Goal: Check status: Check status

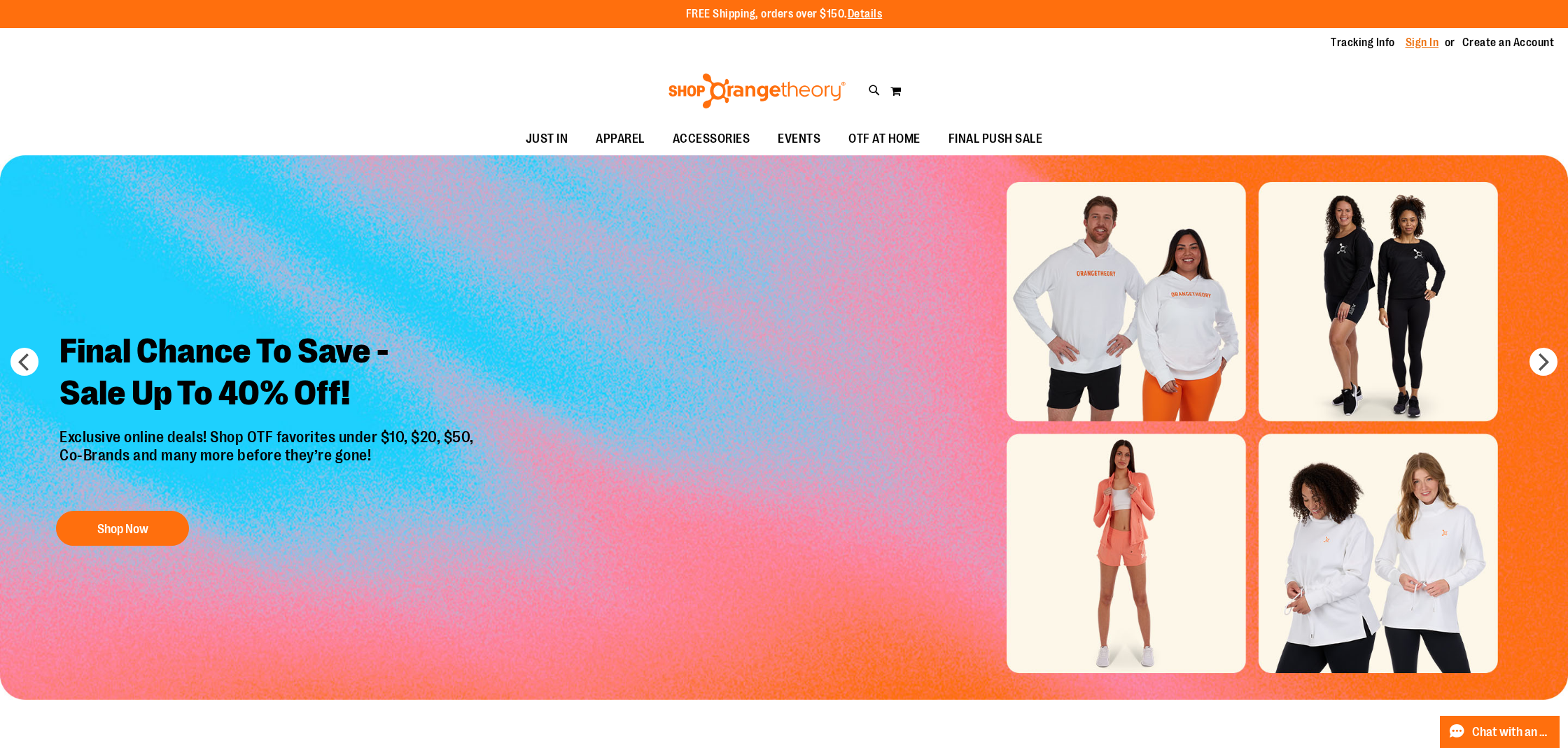
click at [1436, 42] on link "Sign In" at bounding box center [1422, 43] width 34 height 16
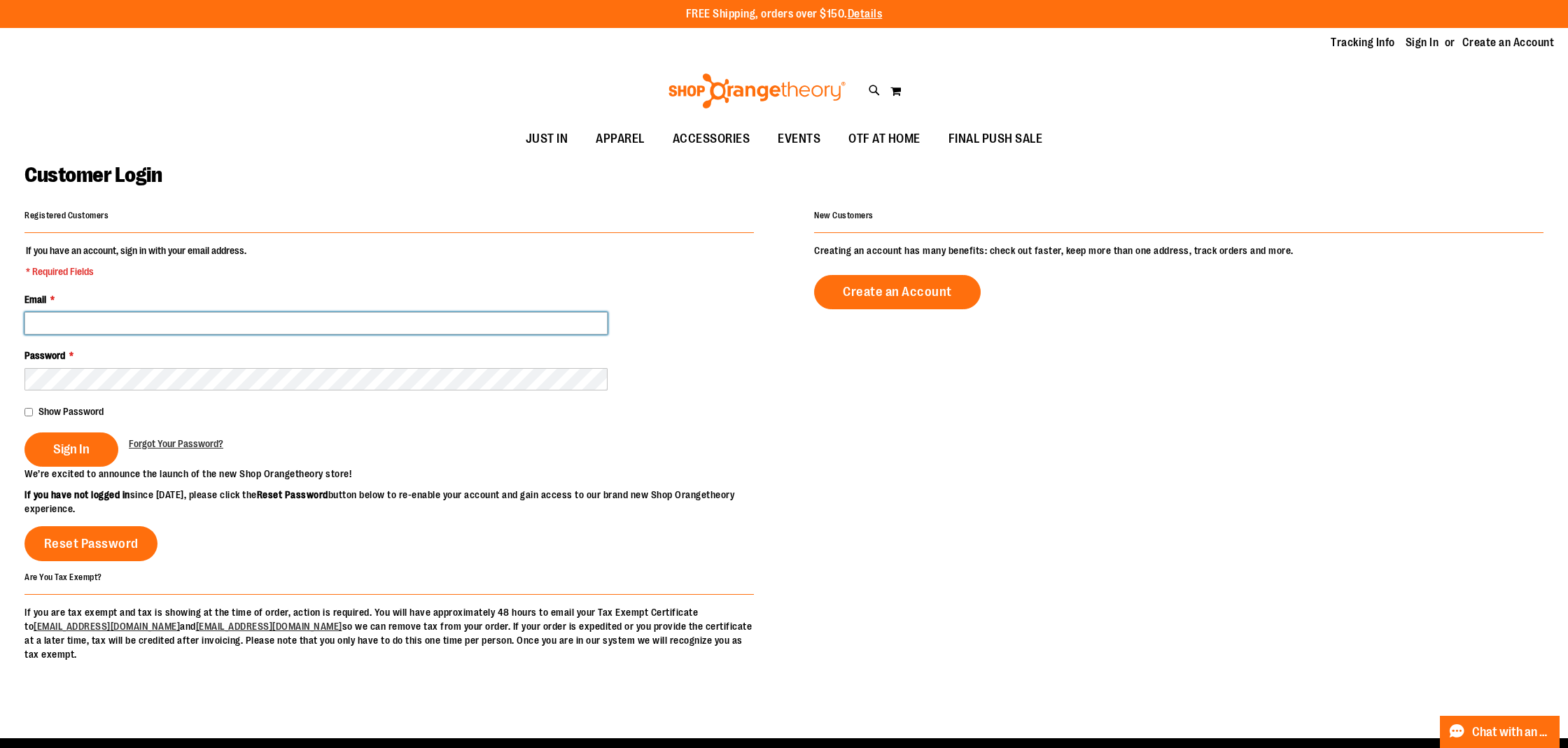
type input "**********"
click at [71, 448] on button "Sign In" at bounding box center [71, 449] width 94 height 34
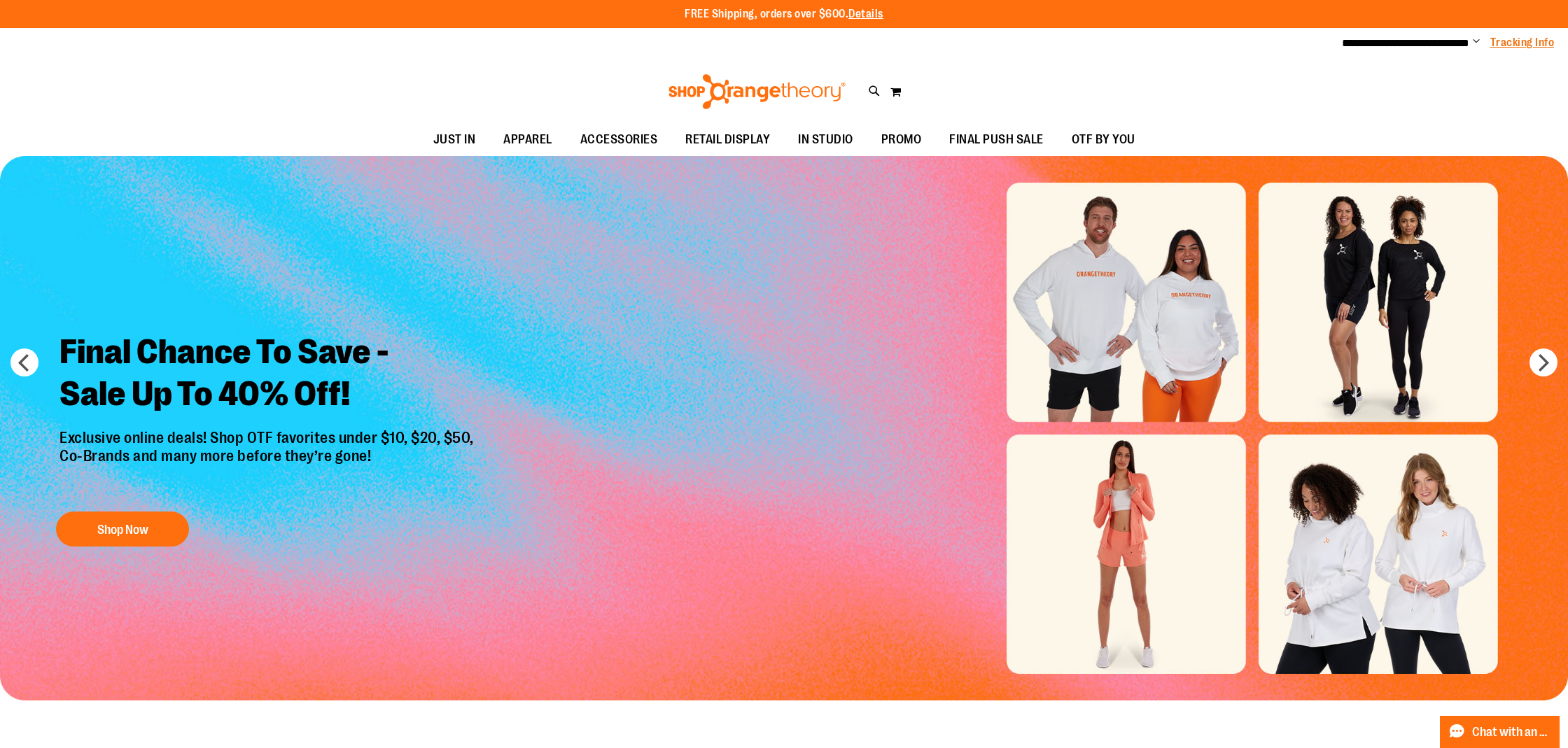
click at [1531, 40] on link "Tracking Info" at bounding box center [1523, 43] width 65 height 16
click at [1478, 42] on span "Change" at bounding box center [1476, 42] width 7 height 13
click at [1436, 62] on link "My Account" at bounding box center [1426, 68] width 123 height 27
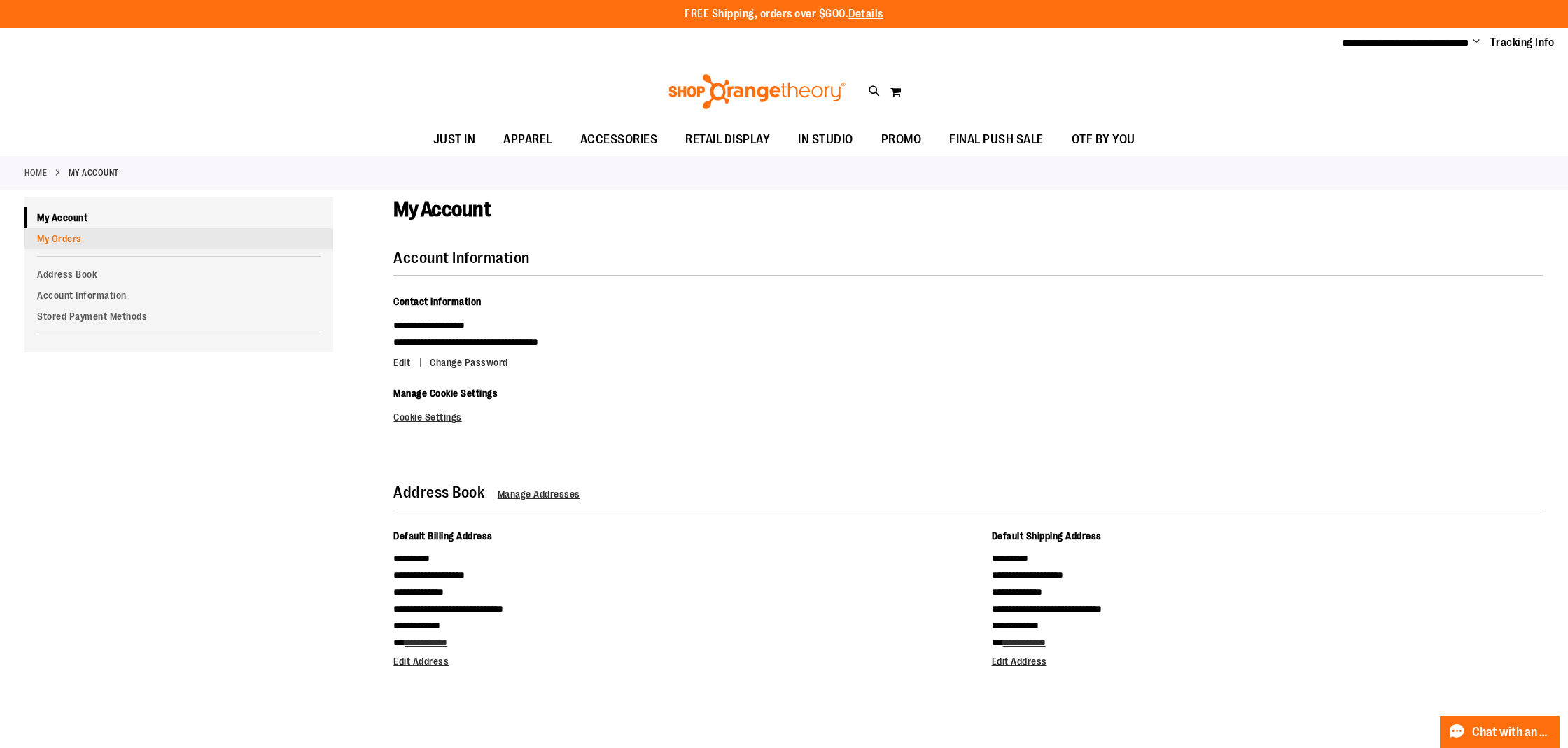
click at [132, 237] on link "My Orders" at bounding box center [179, 238] width 309 height 21
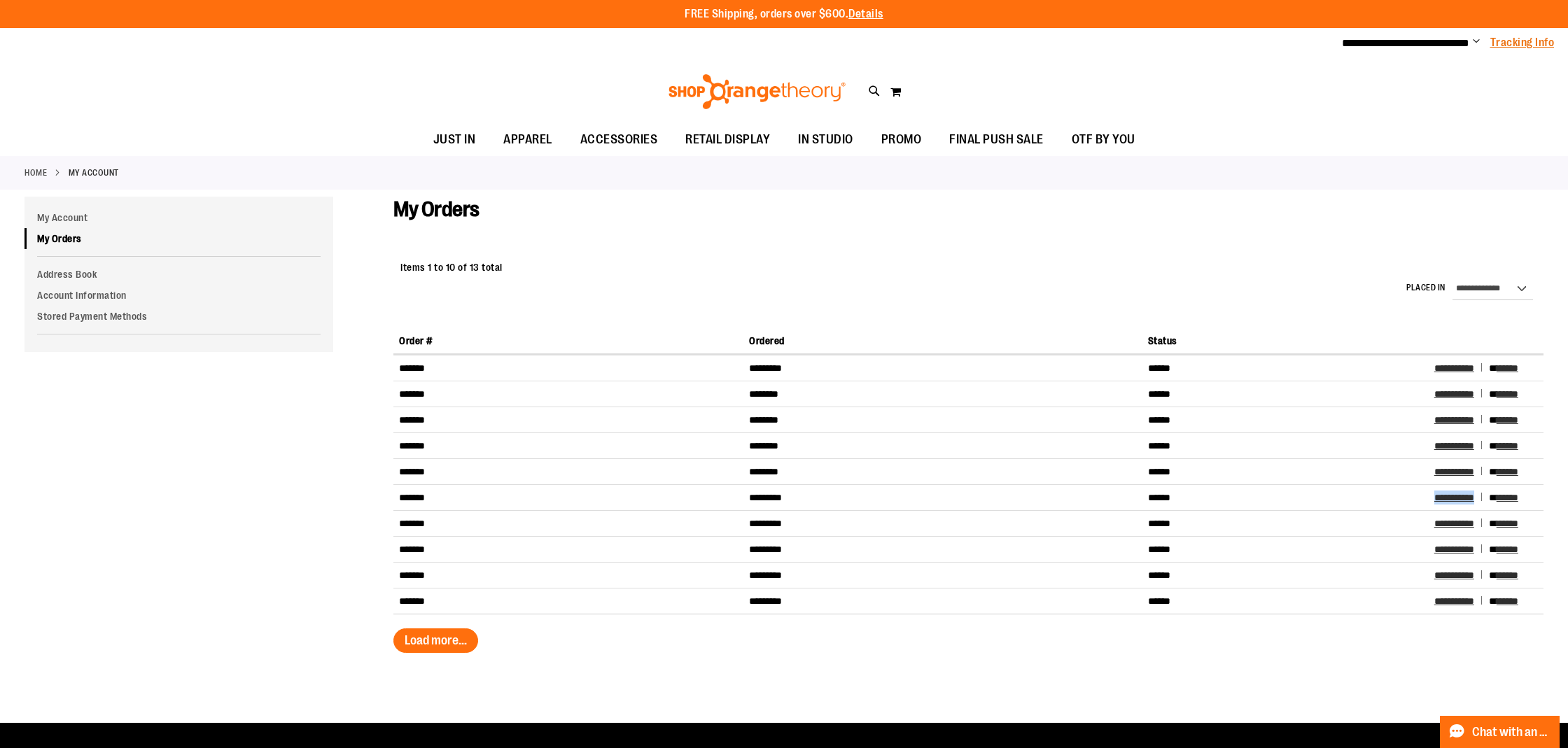
click at [1531, 46] on link "Tracking Info" at bounding box center [1523, 43] width 65 height 16
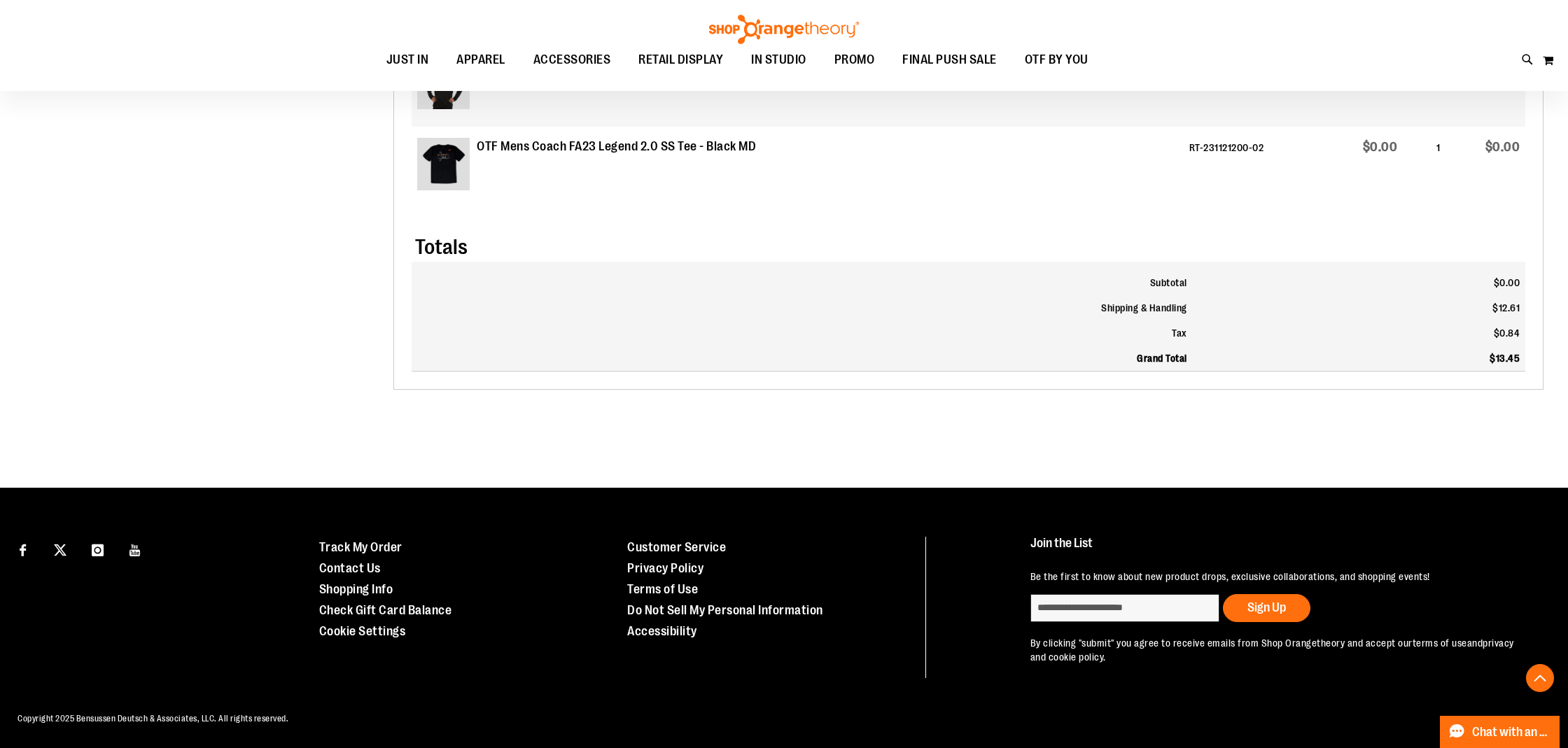
scroll to position [1029, 0]
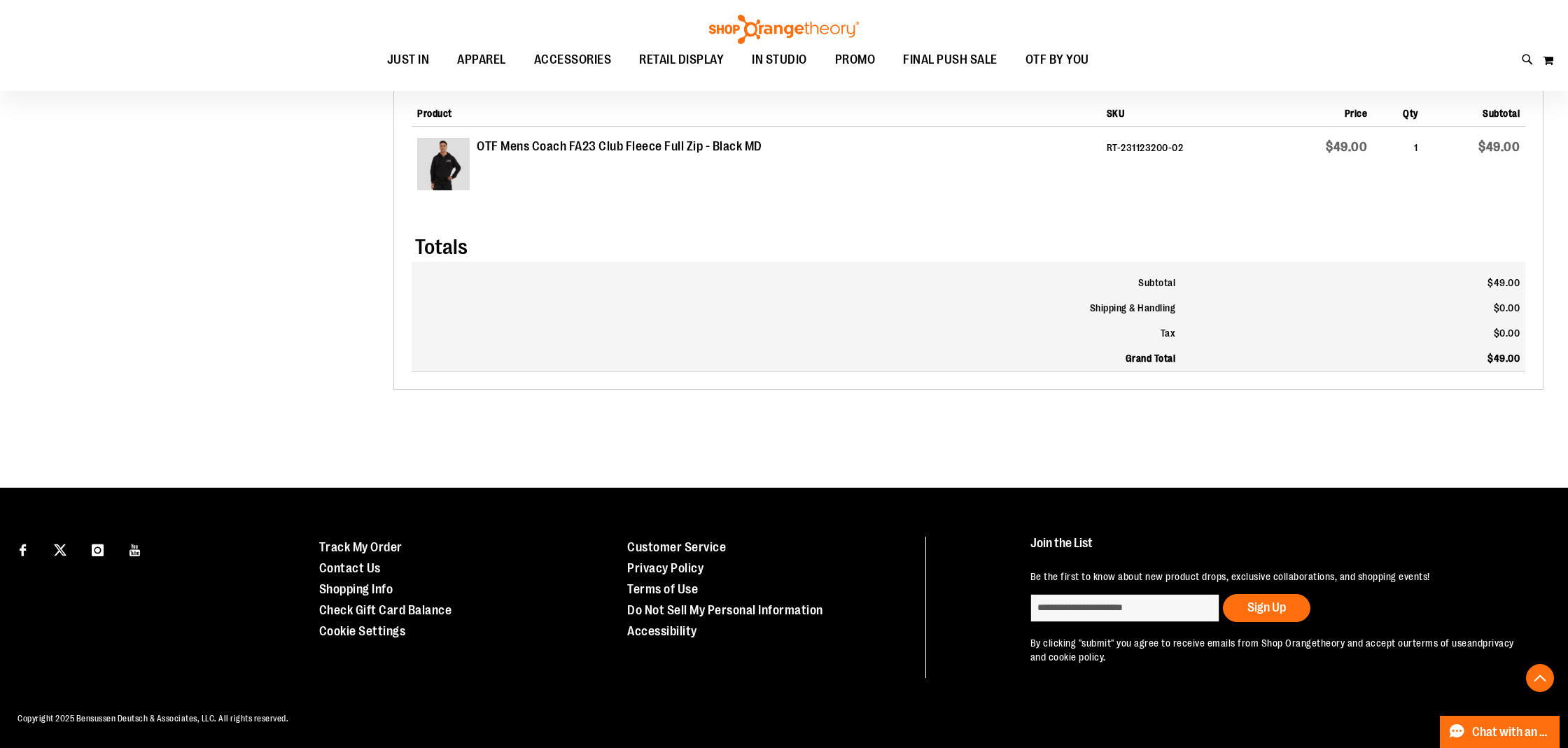
scroll to position [542, 0]
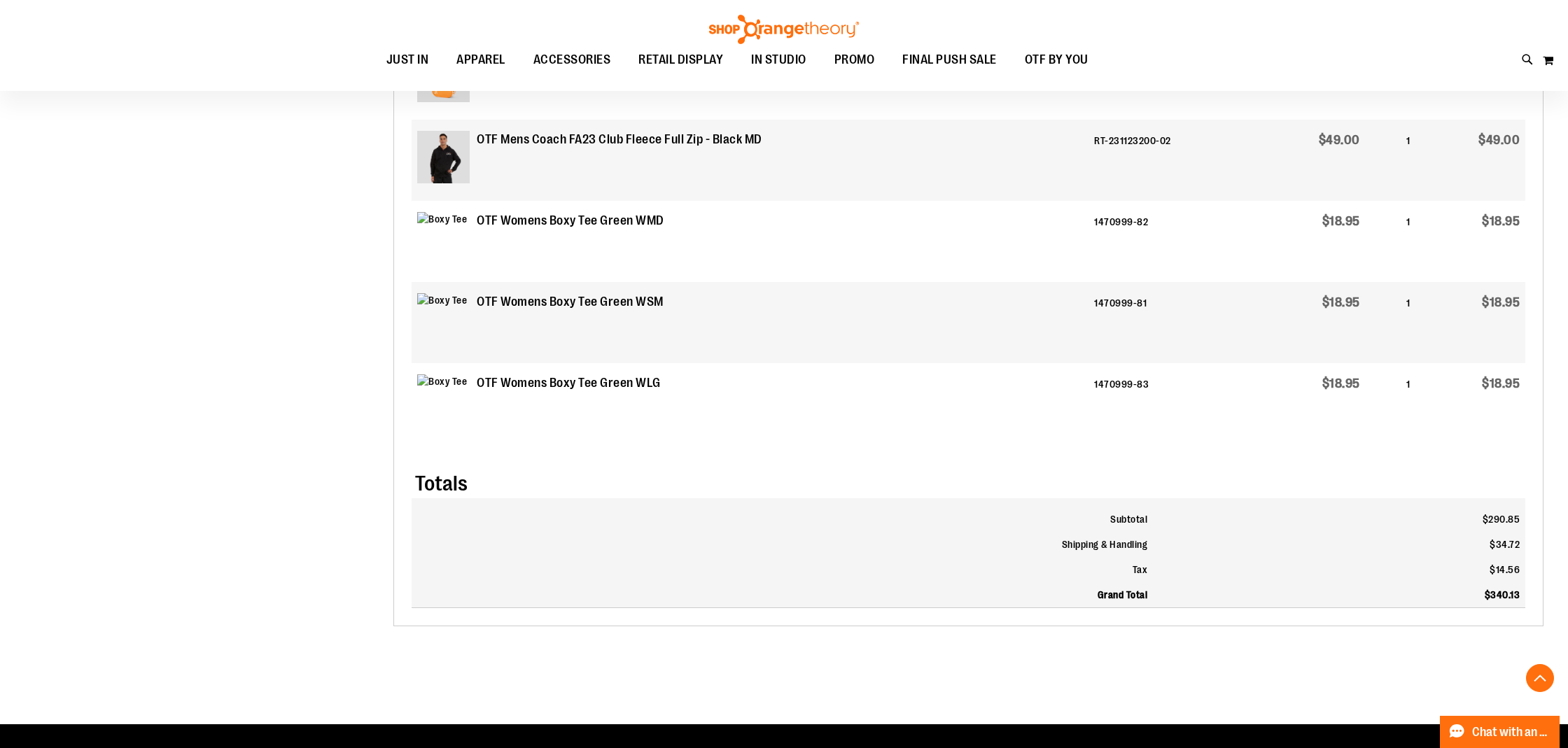
scroll to position [633, 0]
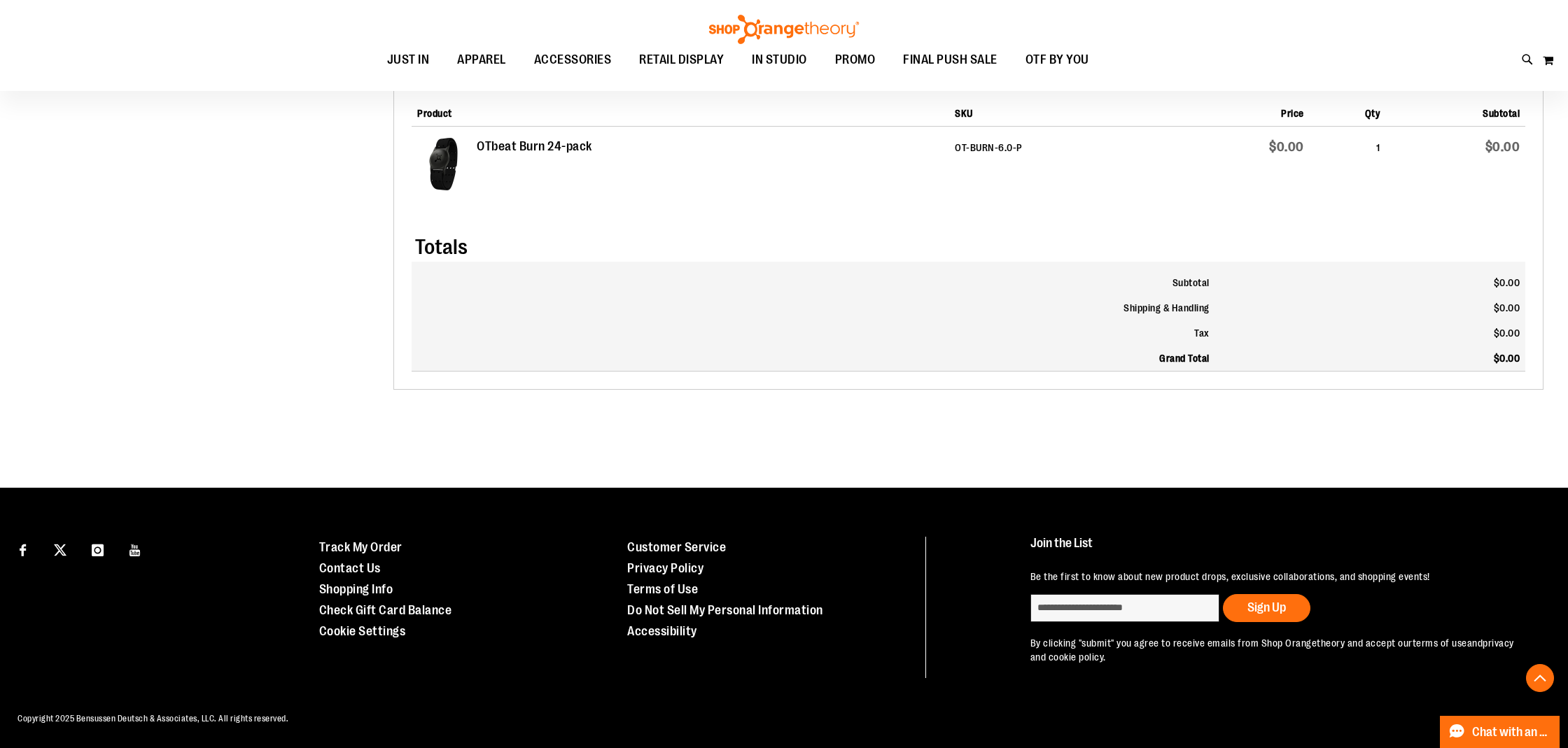
scroll to position [542, 0]
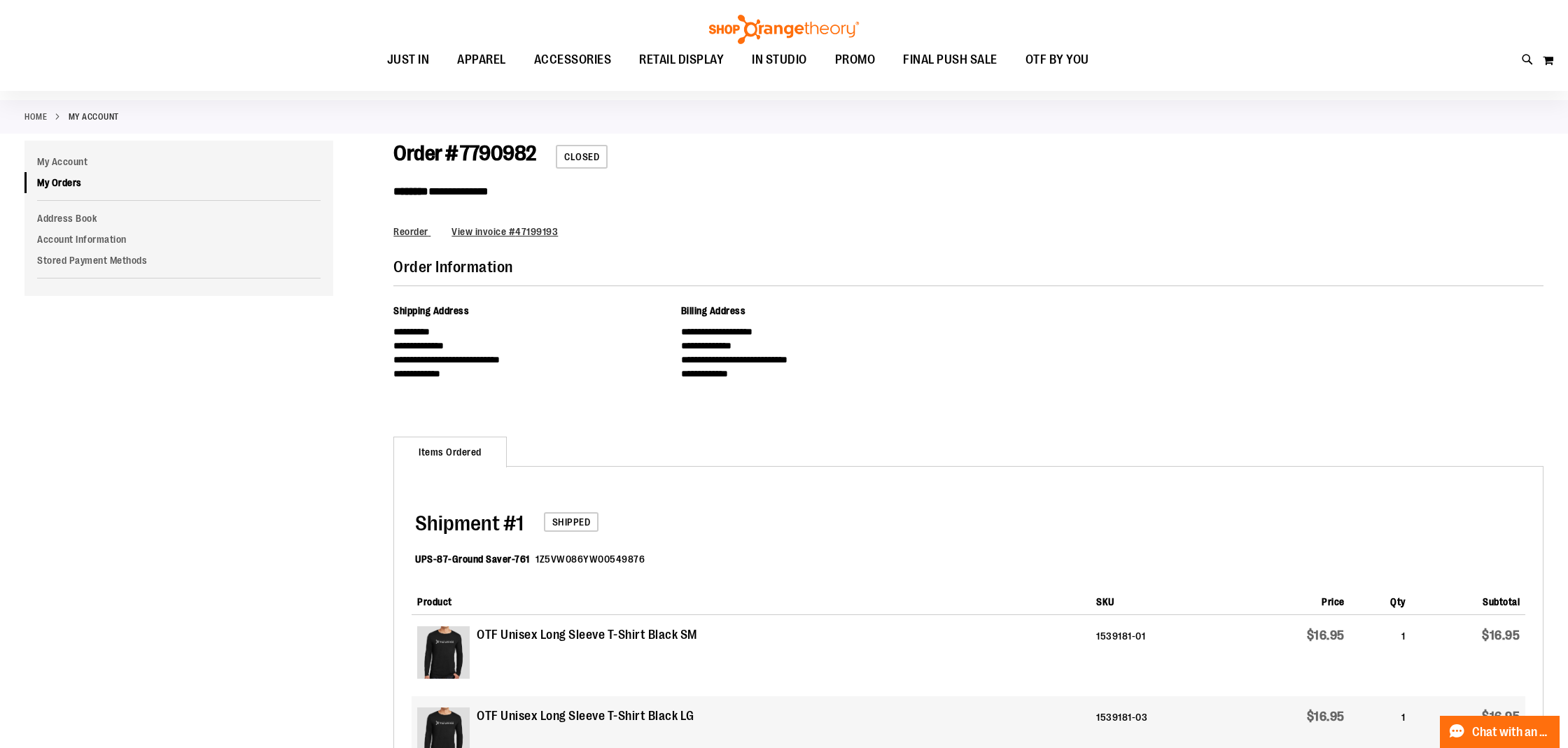
scroll to position [51, 0]
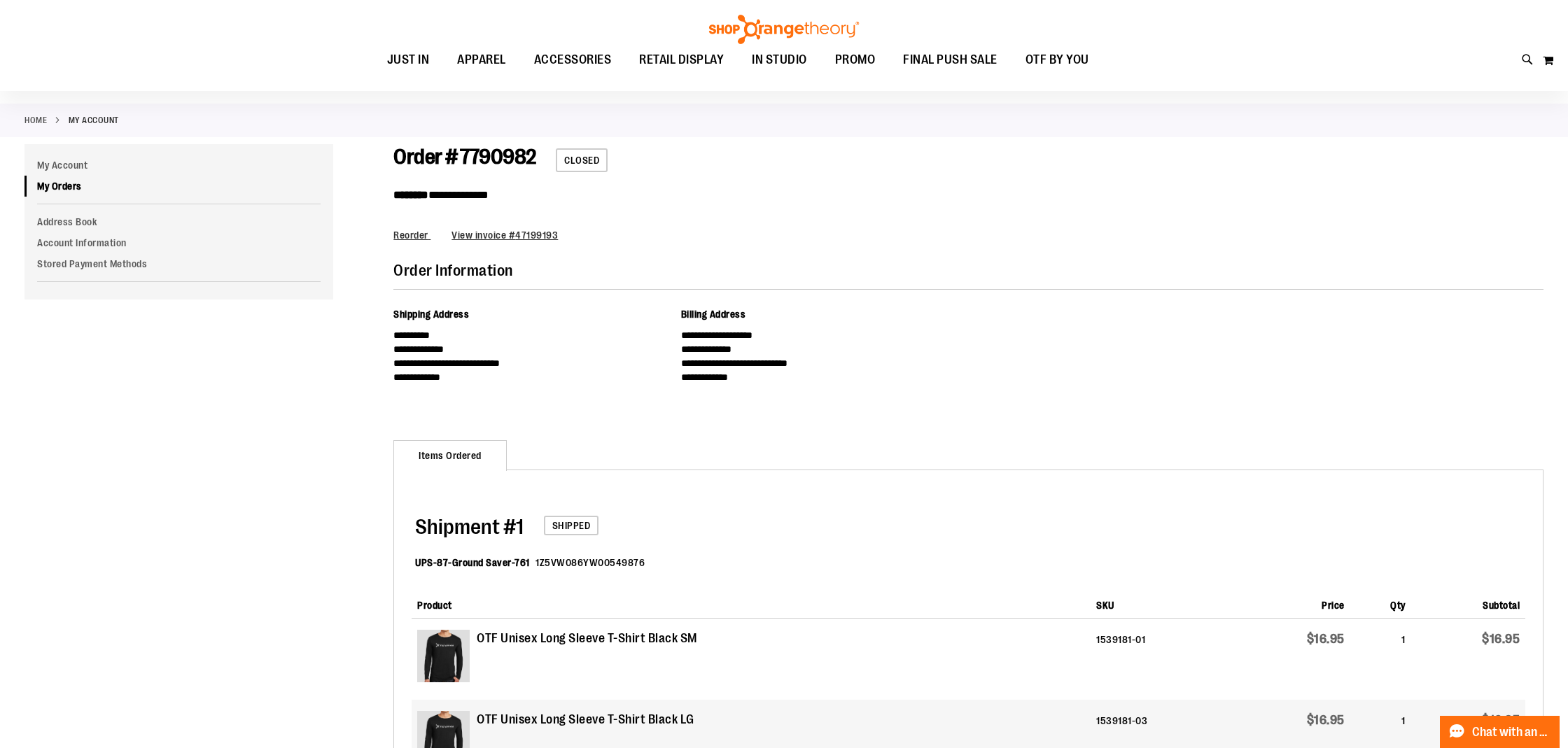
click at [521, 154] on span "Order # 7790982" at bounding box center [464, 157] width 143 height 23
copy span "7790982"
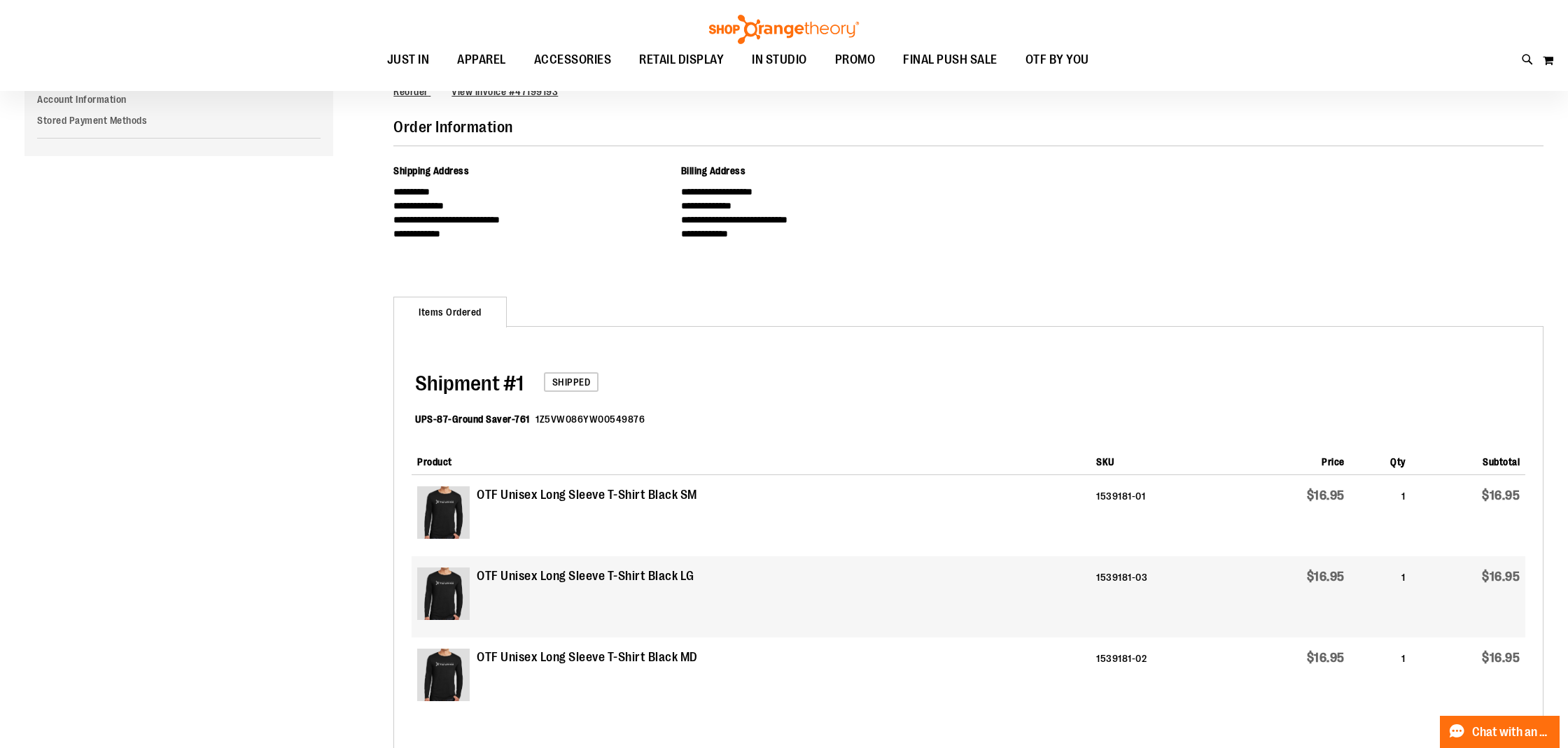
scroll to position [209, 0]
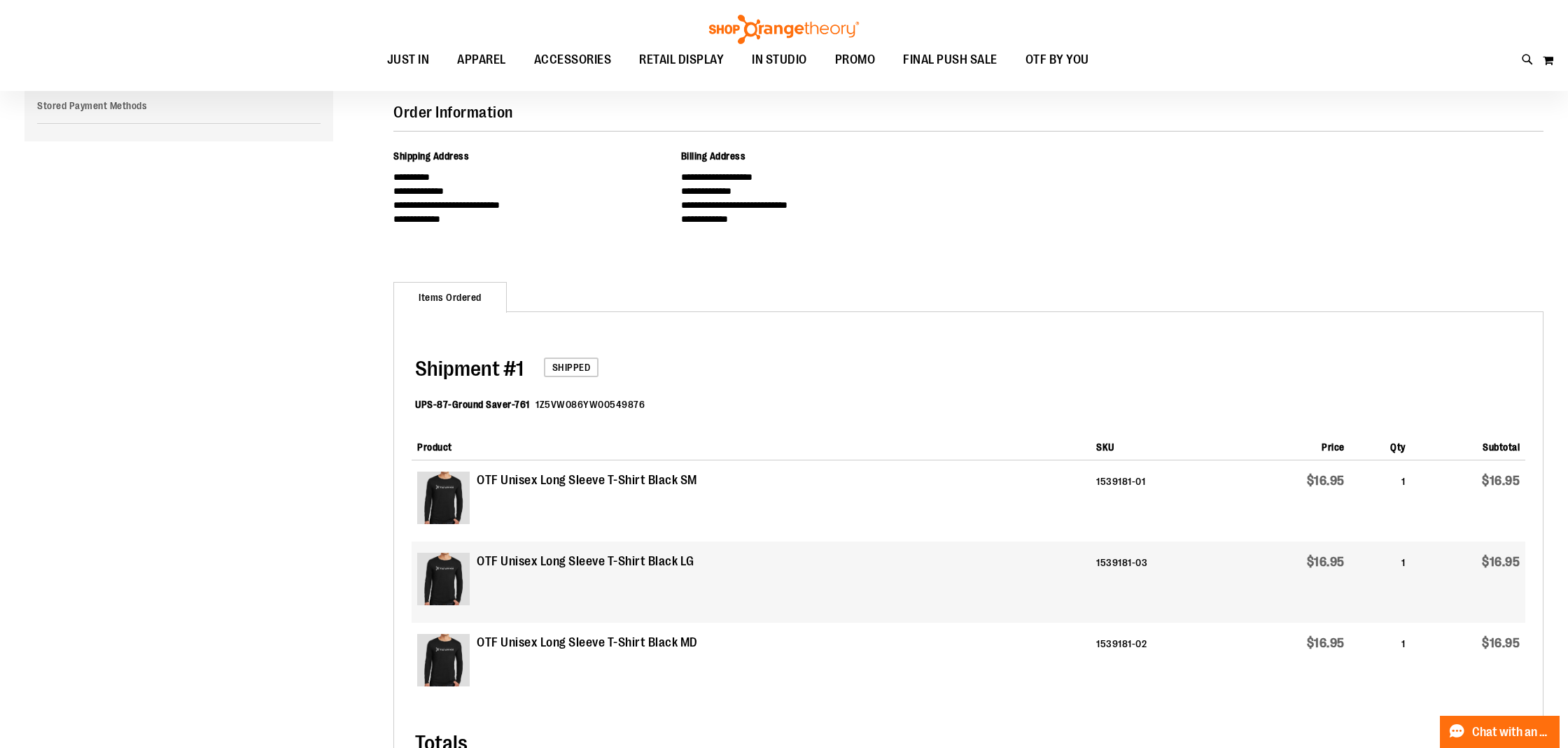
click at [1101, 158] on div "**********" at bounding box center [969, 198] width 1150 height 98
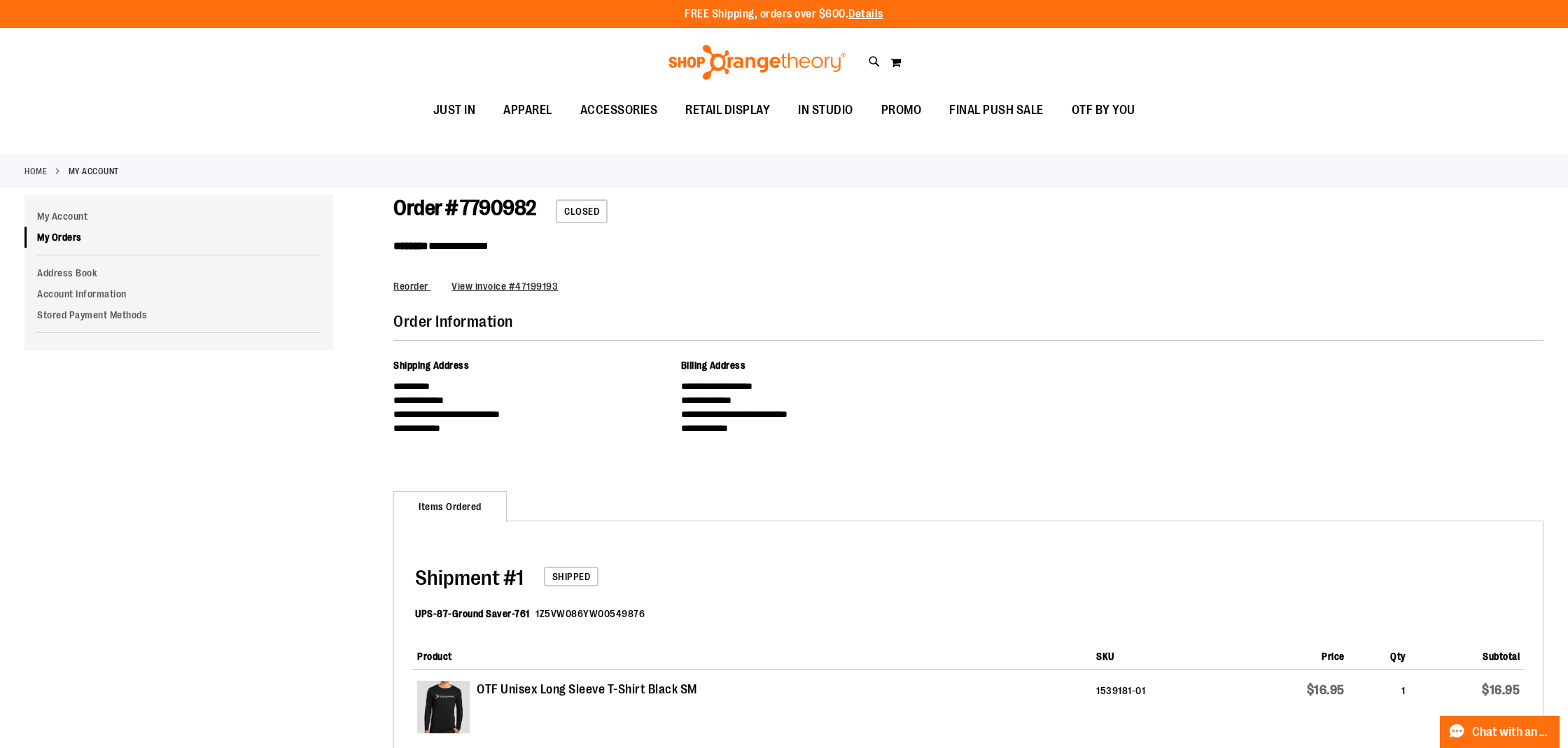
scroll to position [0, 0]
